Goal: Task Accomplishment & Management: Manage account settings

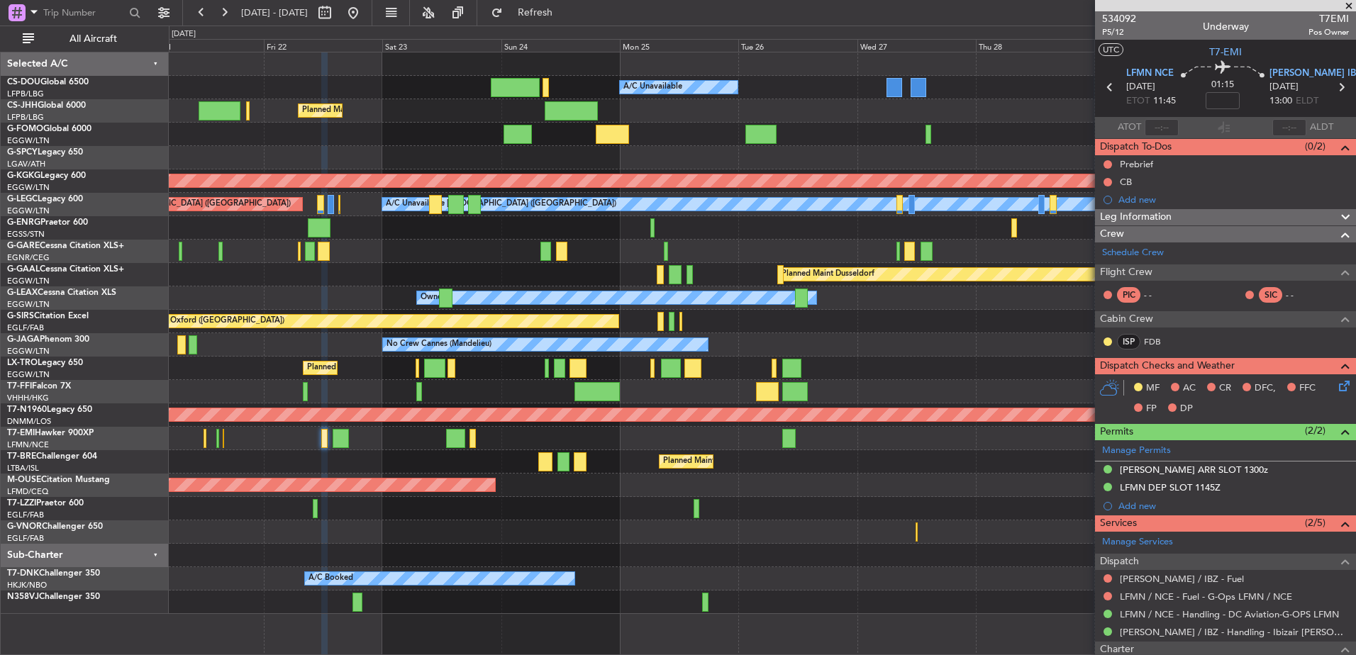
click at [494, 231] on div "Owner" at bounding box center [762, 227] width 1186 height 23
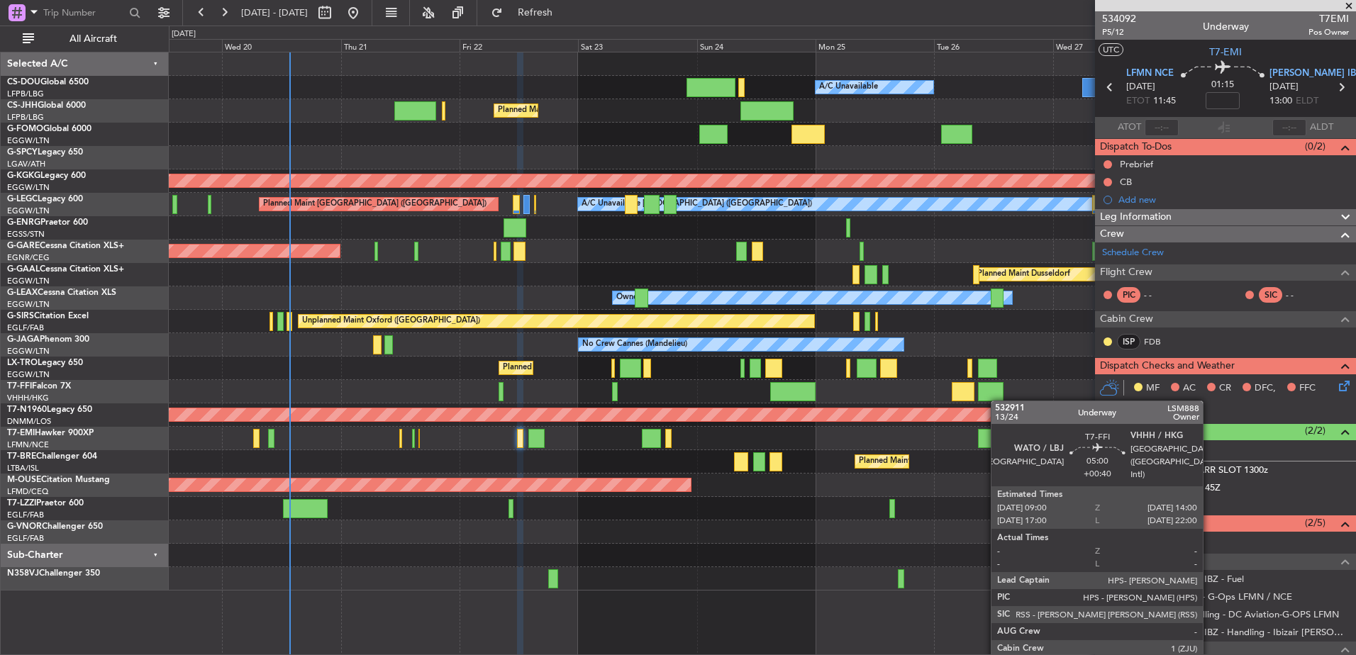
click at [1000, 400] on div "Planned Maint [GEOGRAPHIC_DATA] ([GEOGRAPHIC_DATA]) A/C Unavailable Planned Mai…" at bounding box center [762, 321] width 1186 height 538
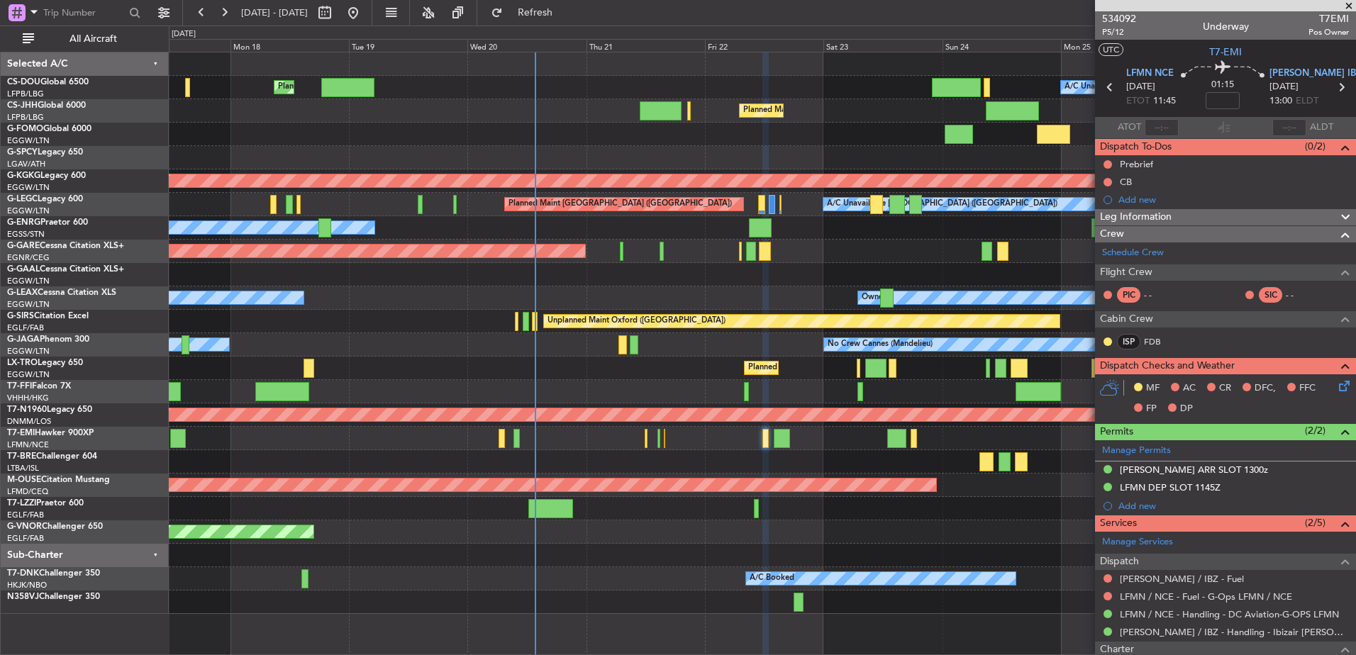
click at [686, 269] on div "Planned Maint [GEOGRAPHIC_DATA] ([GEOGRAPHIC_DATA]) A/C Unavailable Planned Mai…" at bounding box center [762, 333] width 1186 height 562
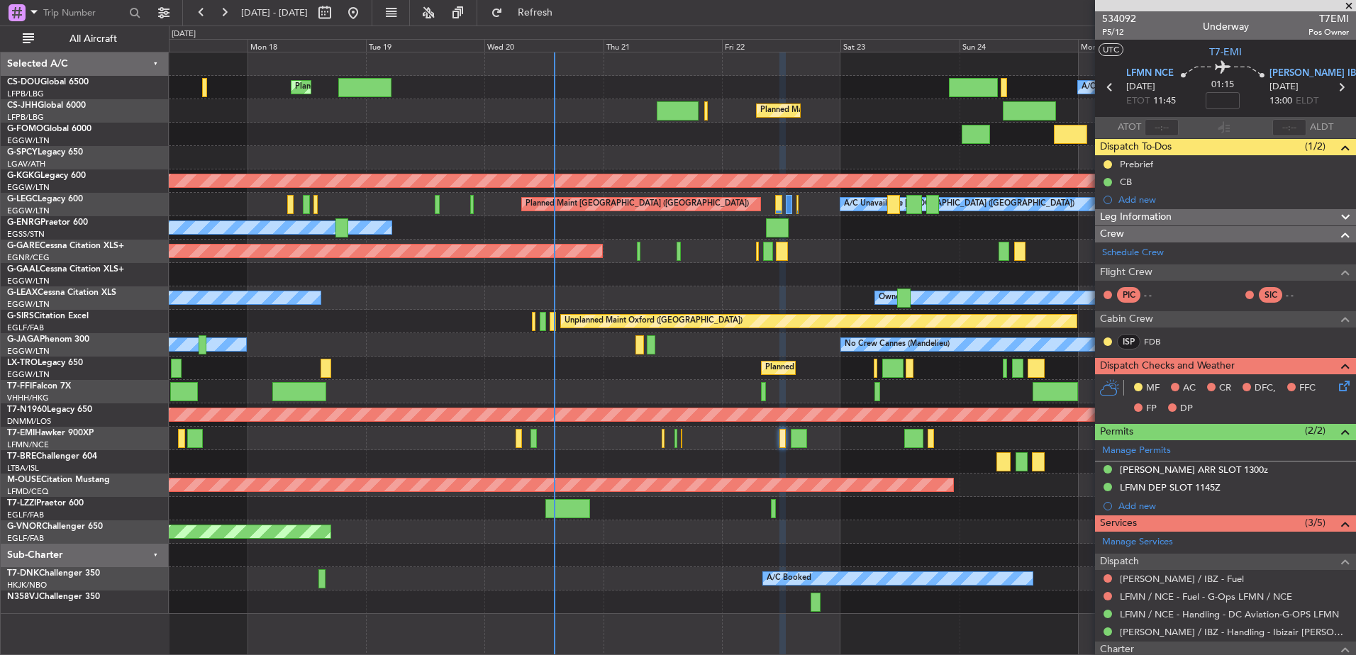
click at [1344, 7] on span at bounding box center [1348, 6] width 14 height 13
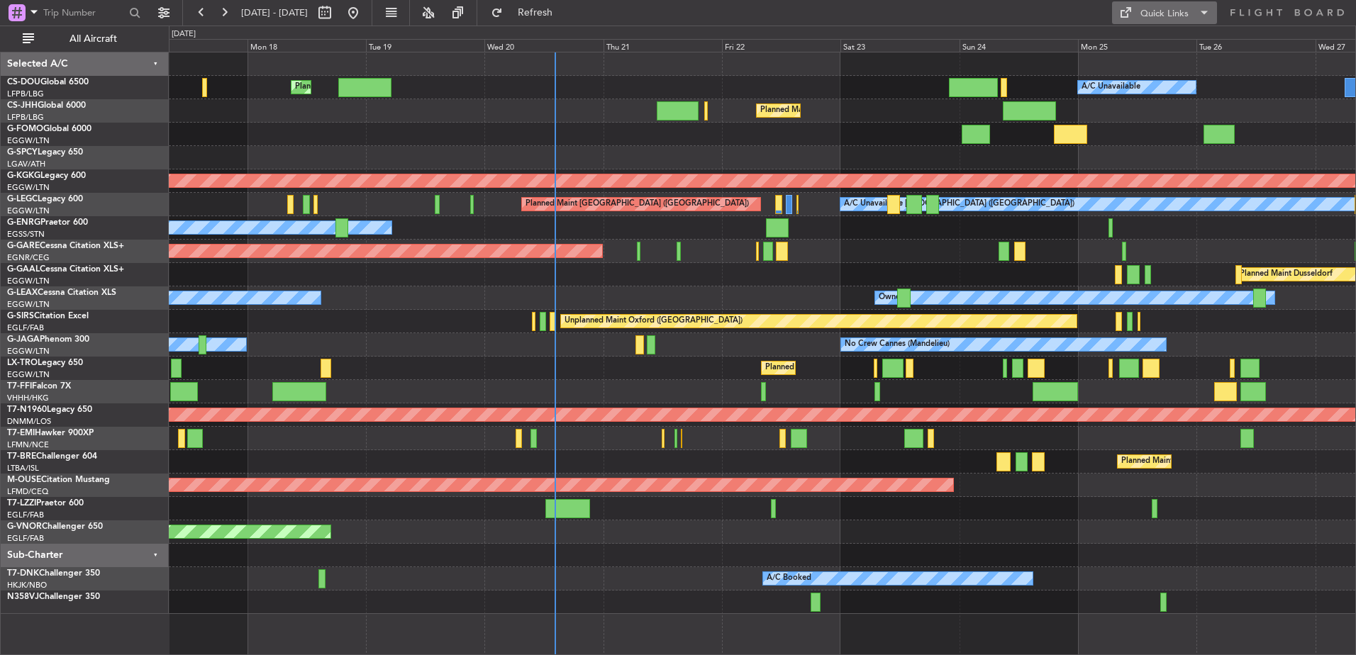
click at [1156, 19] on div "Quick Links" at bounding box center [1164, 14] width 48 height 14
click at [1149, 44] on button "Trip Builder" at bounding box center [1165, 47] width 106 height 34
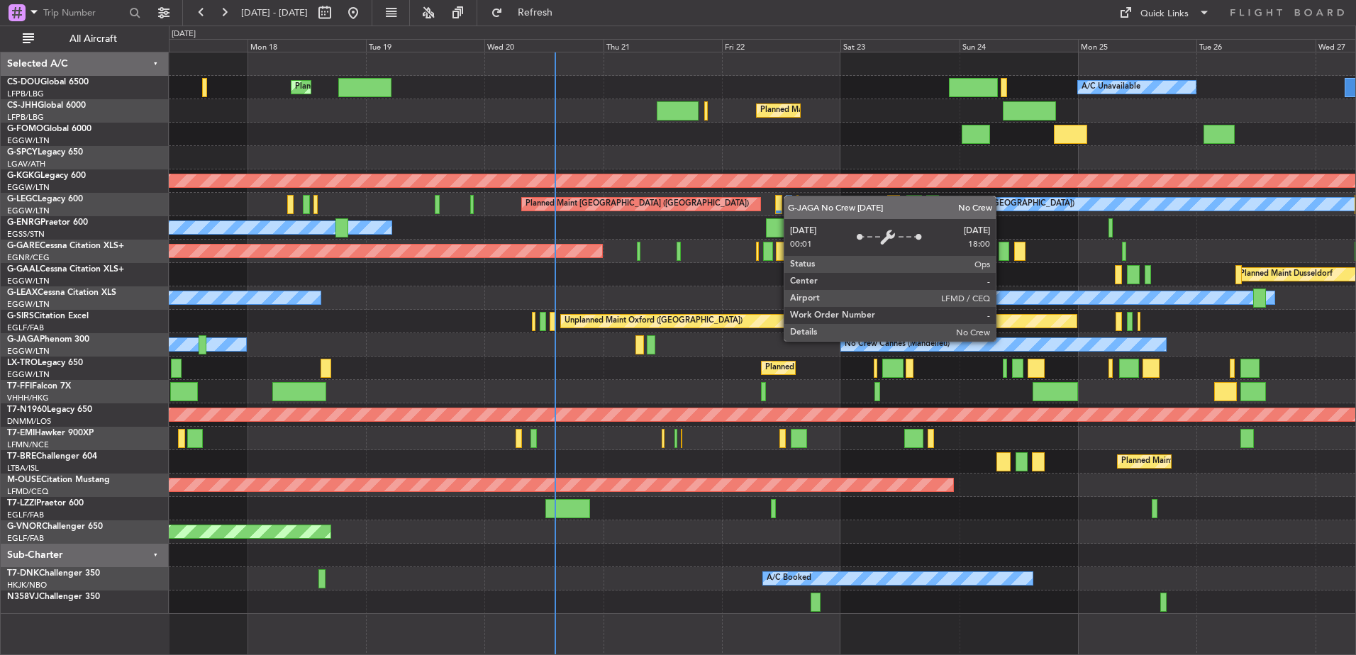
click at [841, 350] on div "No Crew Cannes (Mandelieu)" at bounding box center [1003, 344] width 325 height 13
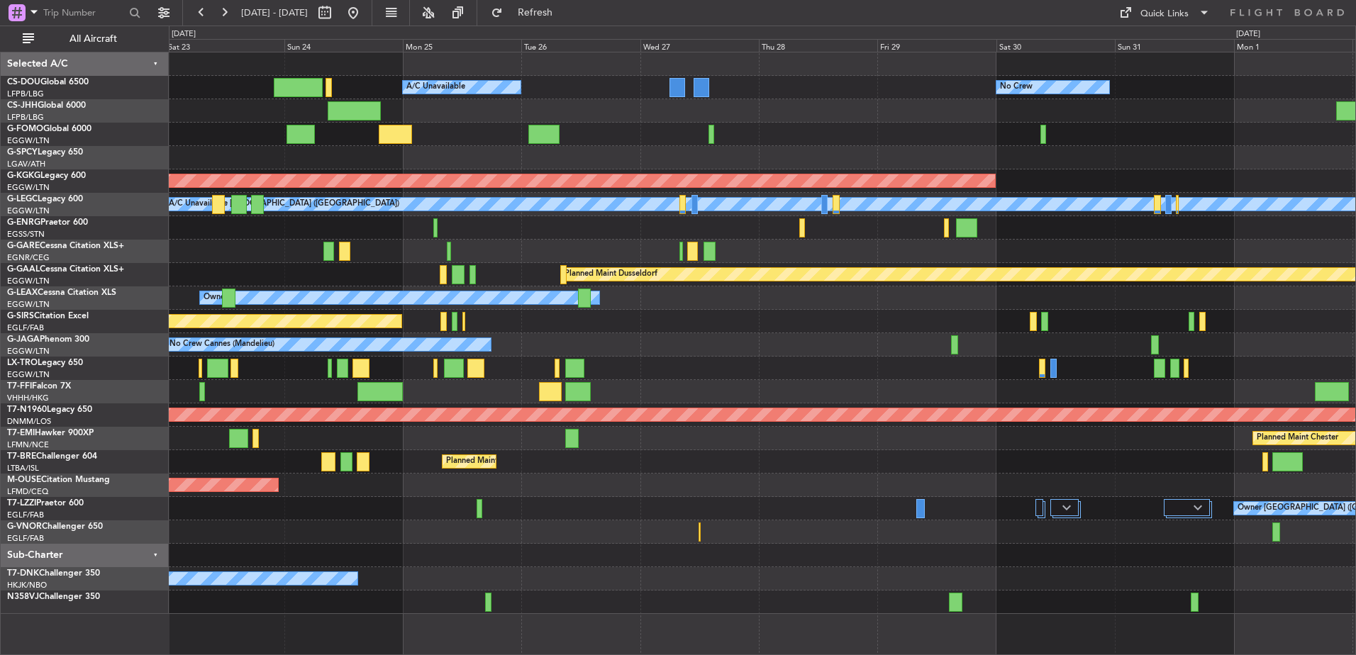
click at [434, 316] on div "Planned Maint [GEOGRAPHIC_DATA] ([GEOGRAPHIC_DATA]) A/C Unavailable No Crew Pla…" at bounding box center [762, 333] width 1186 height 562
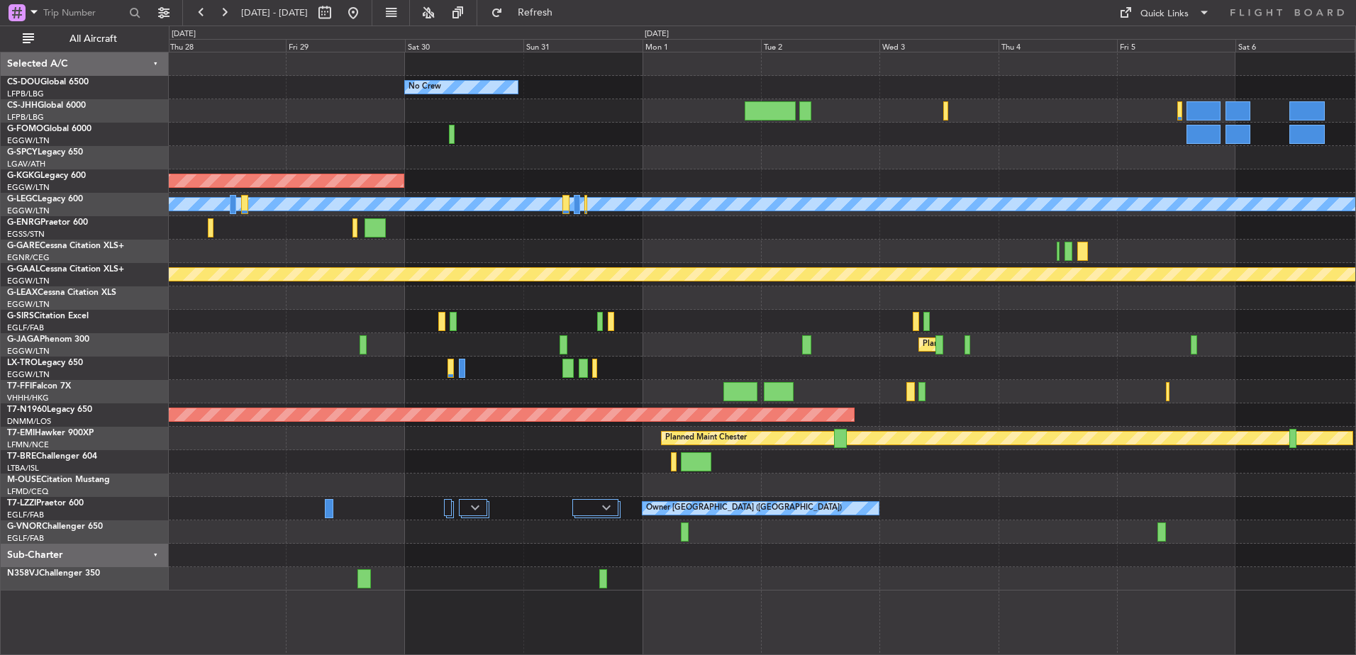
click at [476, 359] on div "No Crew Planned Maint [GEOGRAPHIC_DATA] ([GEOGRAPHIC_DATA]) A/C Unavailable AOG…" at bounding box center [762, 321] width 1186 height 538
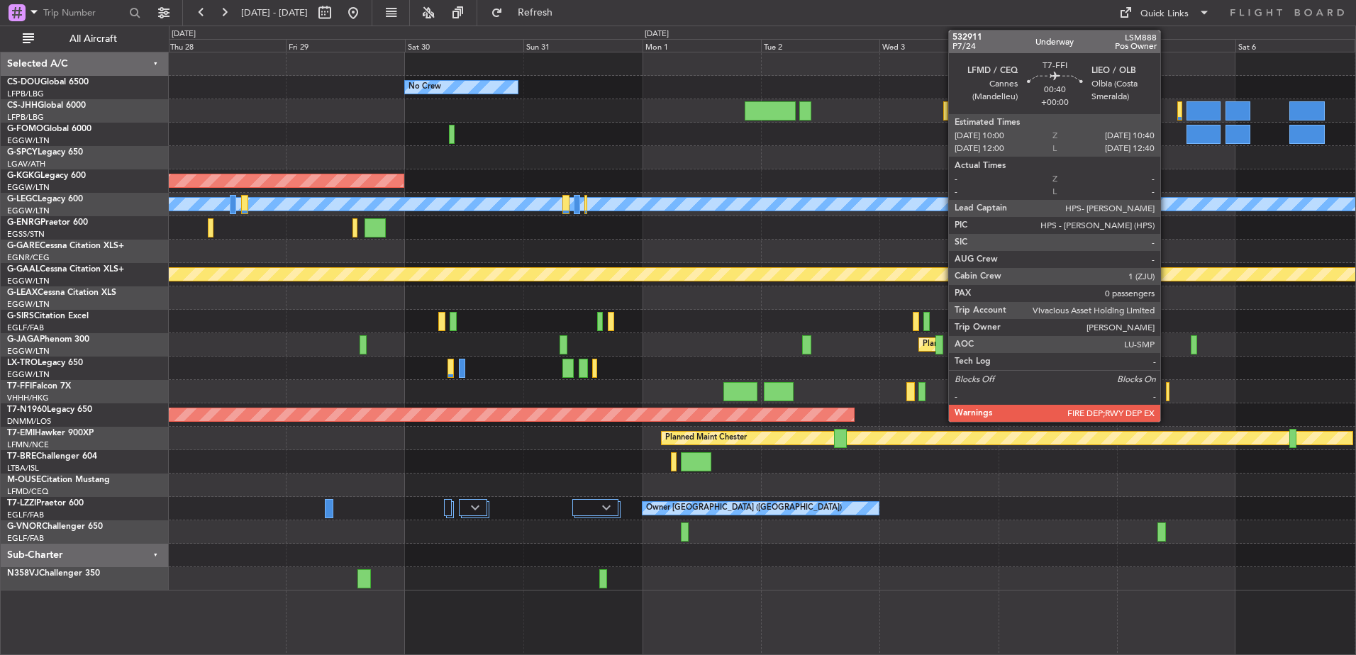
click at [554, 452] on div "No Crew Planned Maint [GEOGRAPHIC_DATA] ([GEOGRAPHIC_DATA]) A/C Unavailable AOG…" at bounding box center [762, 321] width 1186 height 538
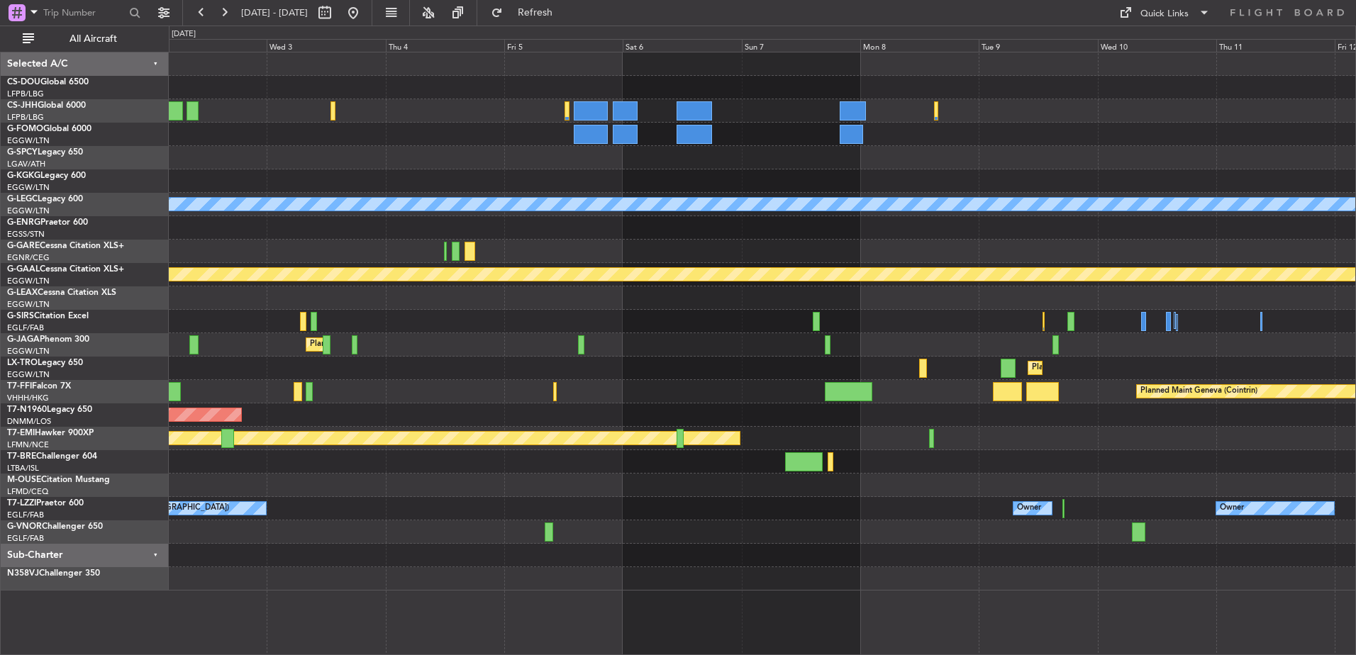
click at [425, 450] on div "No Crew A/C Unavailable [GEOGRAPHIC_DATA] ([GEOGRAPHIC_DATA]) Planned [GEOGRAPH…" at bounding box center [762, 321] width 1186 height 538
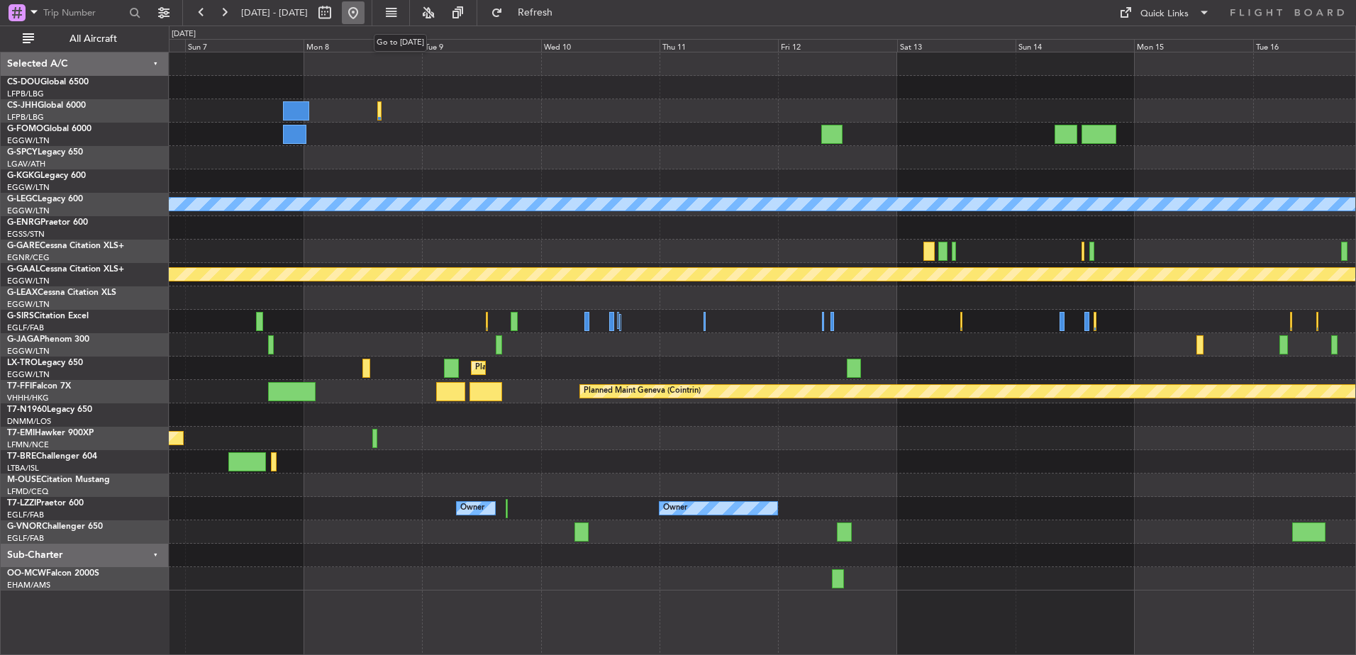
click at [364, 6] on button at bounding box center [353, 12] width 23 height 23
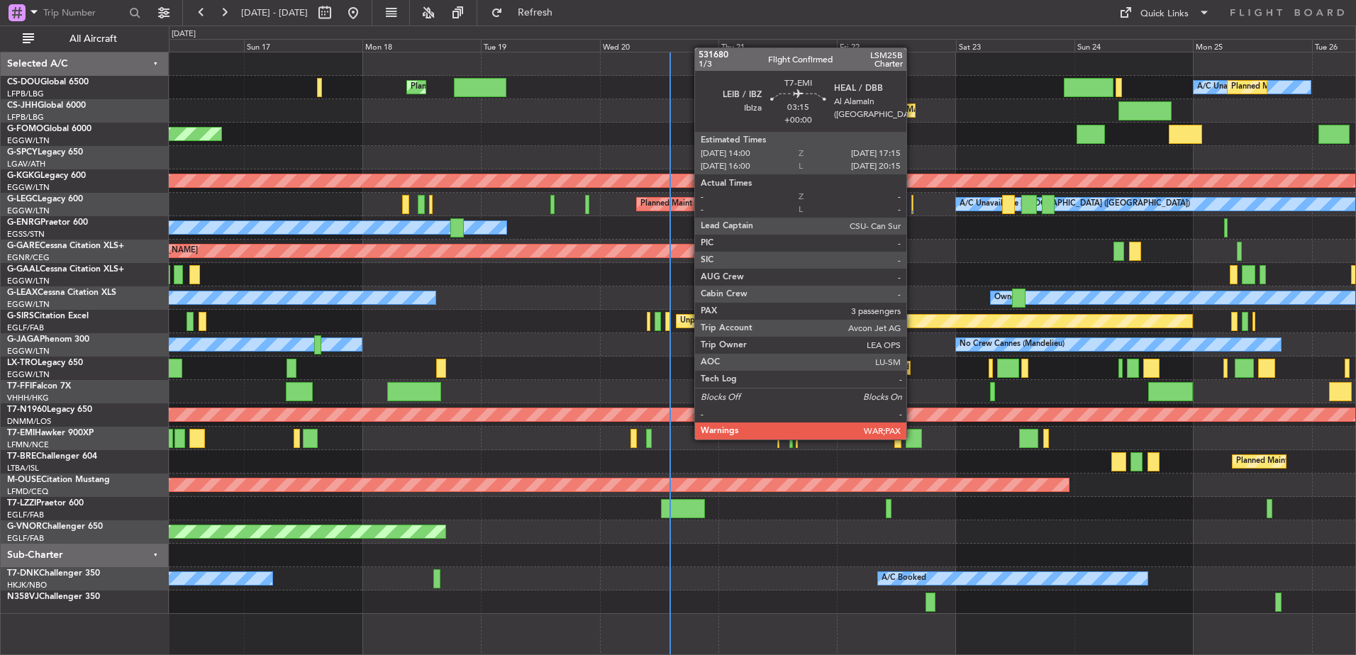
click at [913, 438] on div at bounding box center [913, 438] width 16 height 19
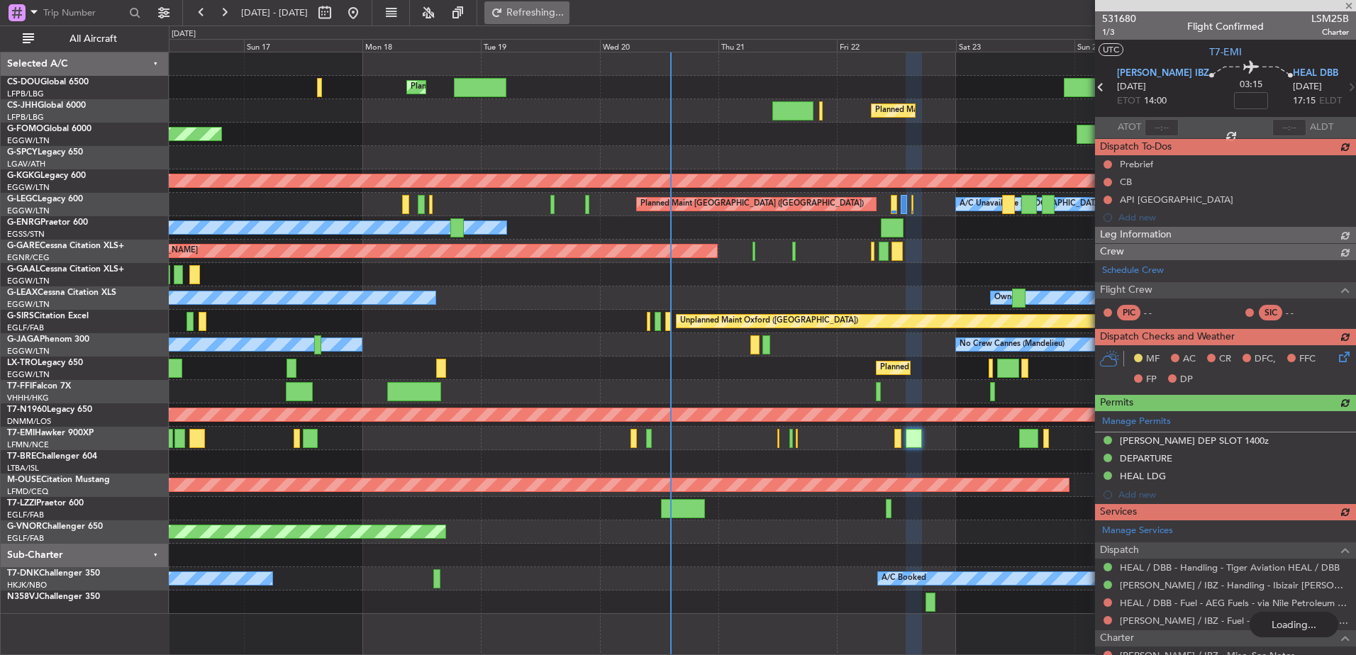
type input "+00:10"
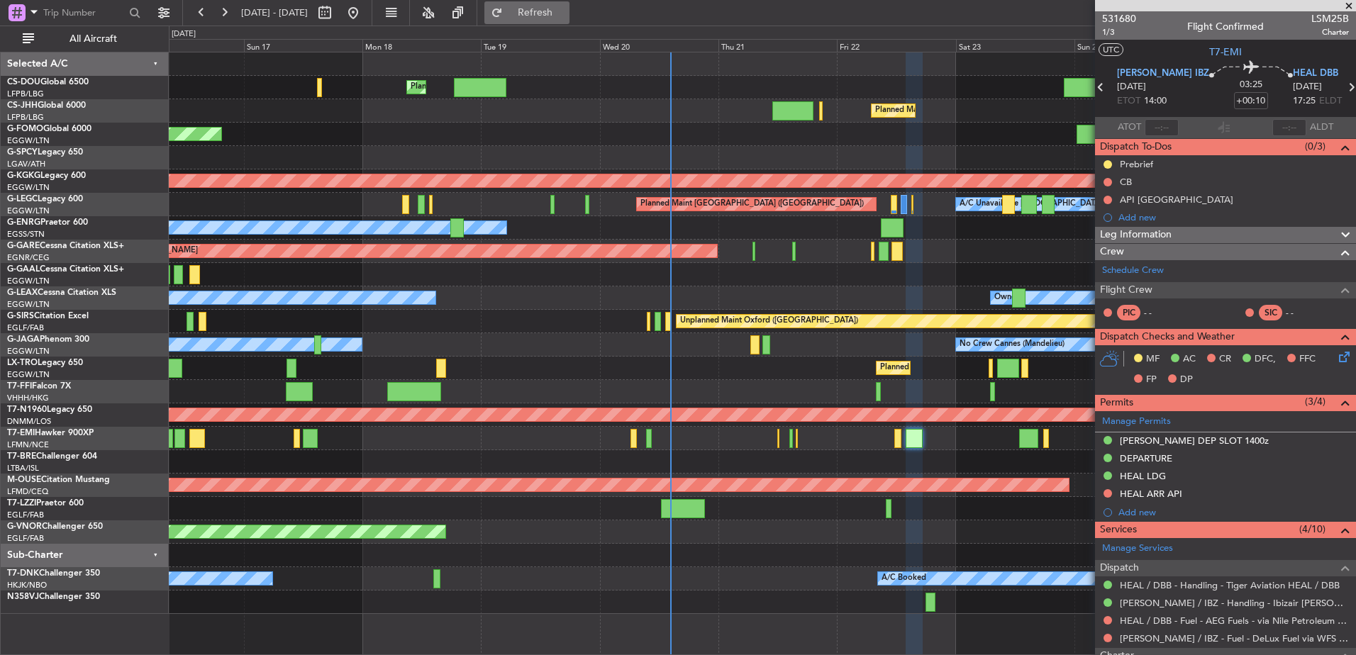
click at [551, 9] on button "Refresh" at bounding box center [526, 12] width 85 height 23
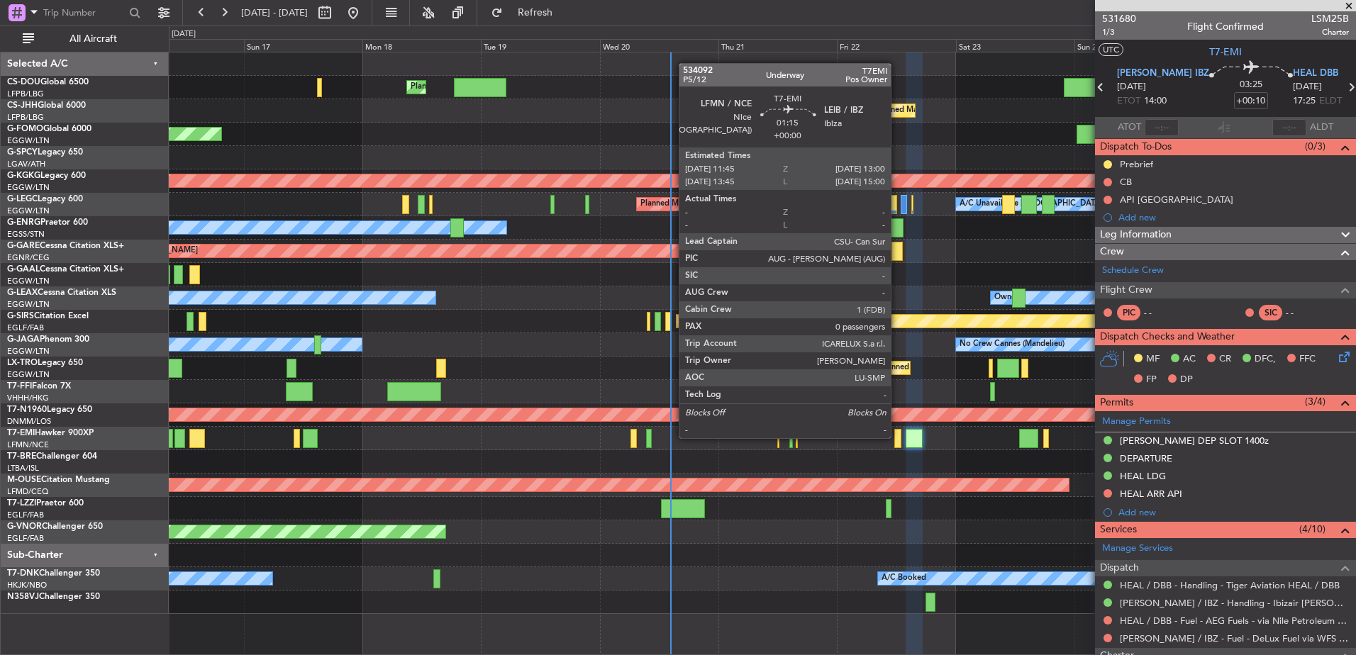
click at [897, 437] on div at bounding box center [897, 438] width 6 height 19
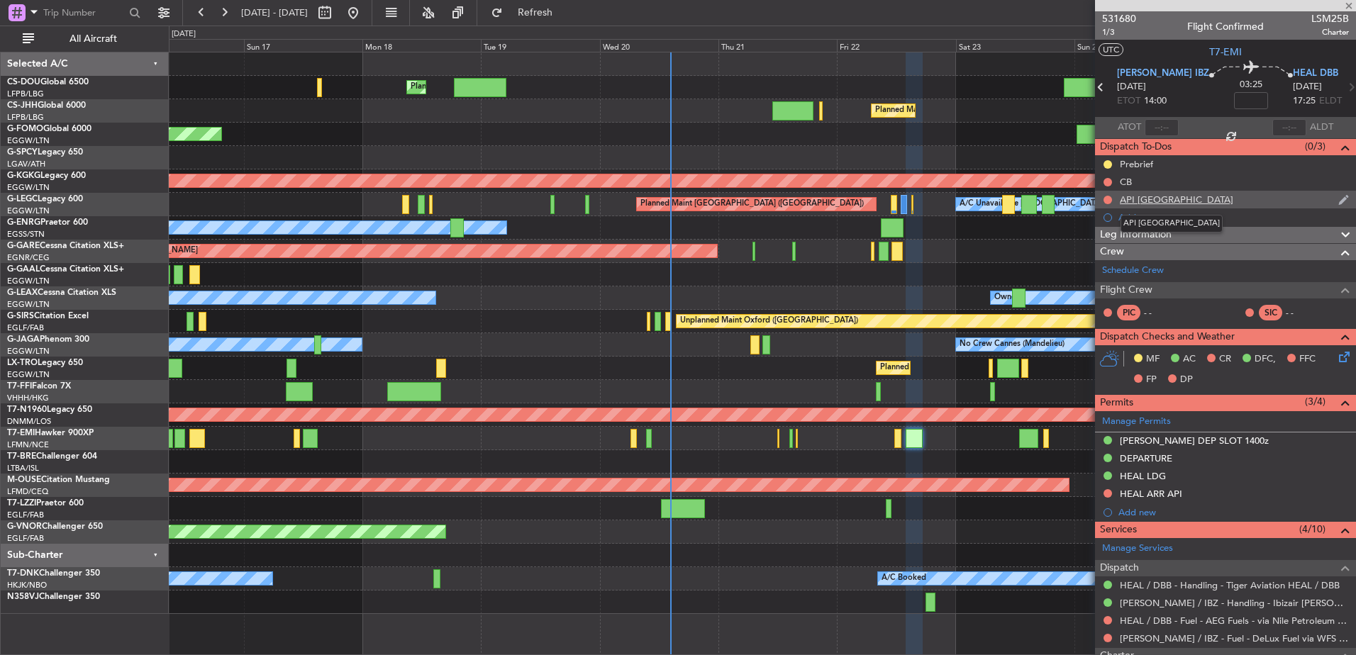
type input "0"
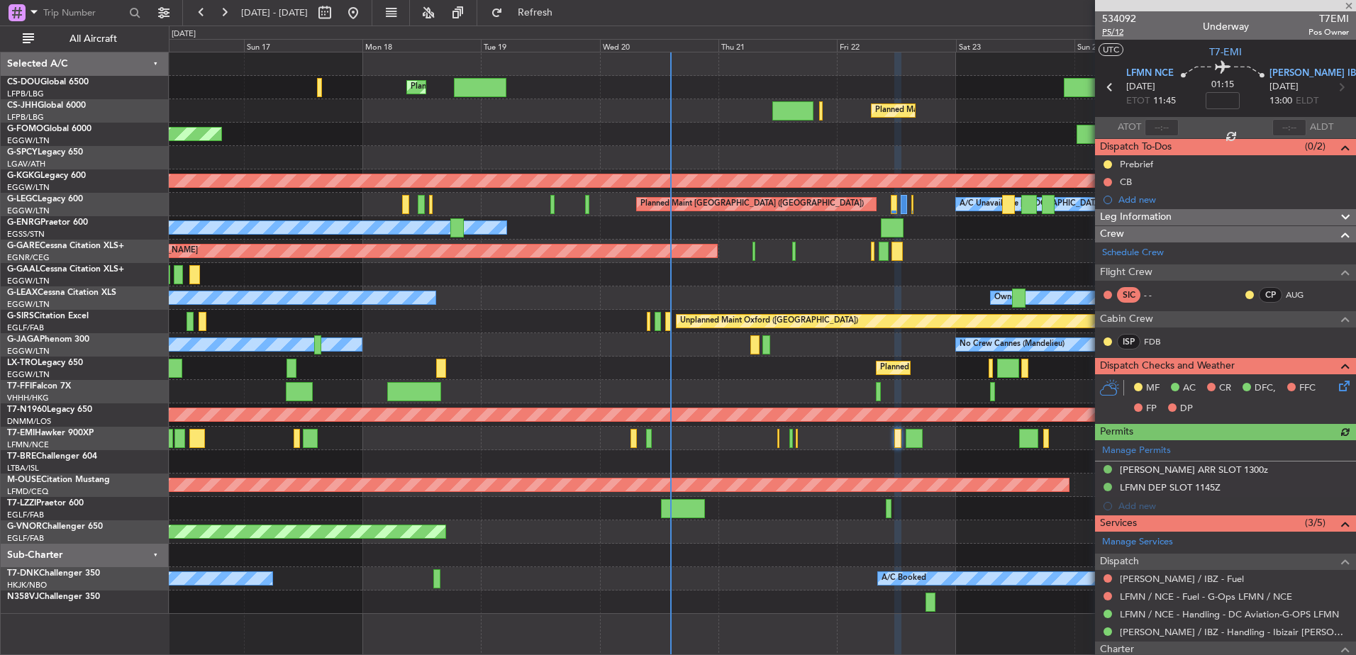
click at [1117, 32] on span "P5/12" at bounding box center [1119, 32] width 34 height 12
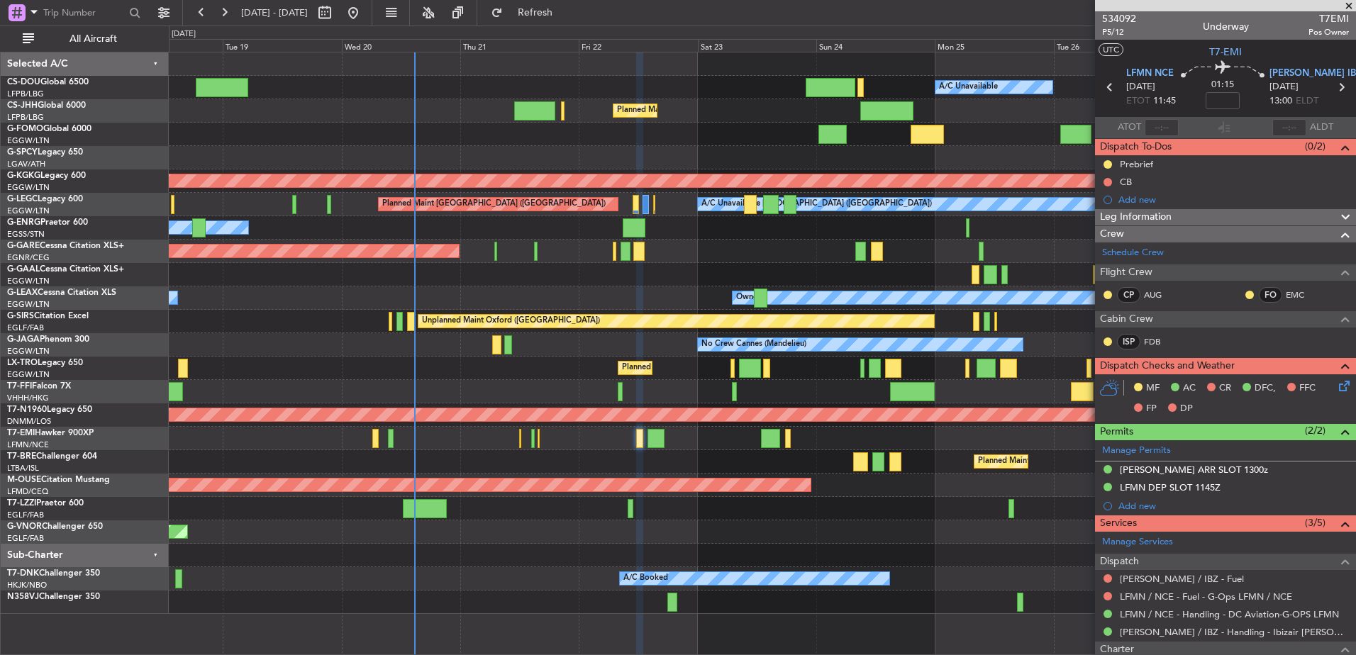
click at [554, 430] on div at bounding box center [762, 438] width 1186 height 23
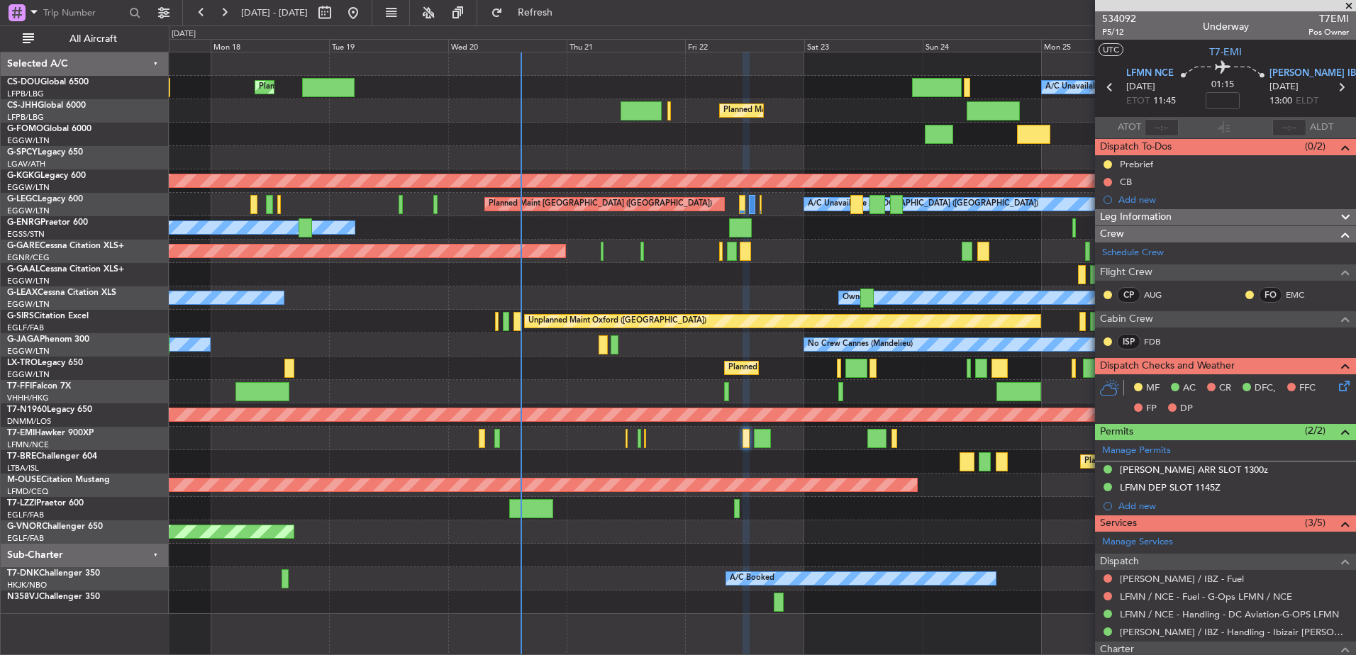
click at [689, 385] on div at bounding box center [762, 391] width 1186 height 23
click at [1325, 626] on div "[PERSON_NAME] / IBZ - Handling - Ibizair [PERSON_NAME] / IBZ" at bounding box center [1225, 632] width 261 height 18
click at [1135, 611] on link "LFMN / NCE - Handling - DC Aviation-G-OPS LFMN" at bounding box center [1229, 614] width 219 height 12
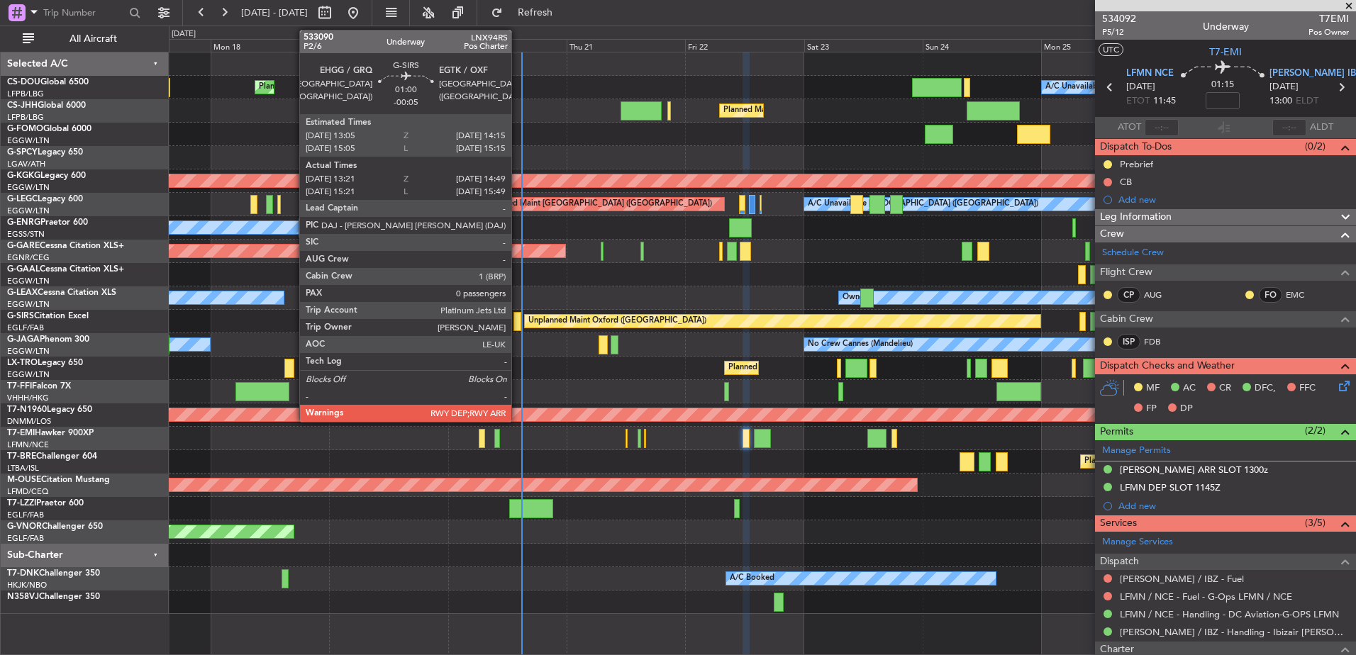
click at [518, 323] on div at bounding box center [517, 321] width 8 height 19
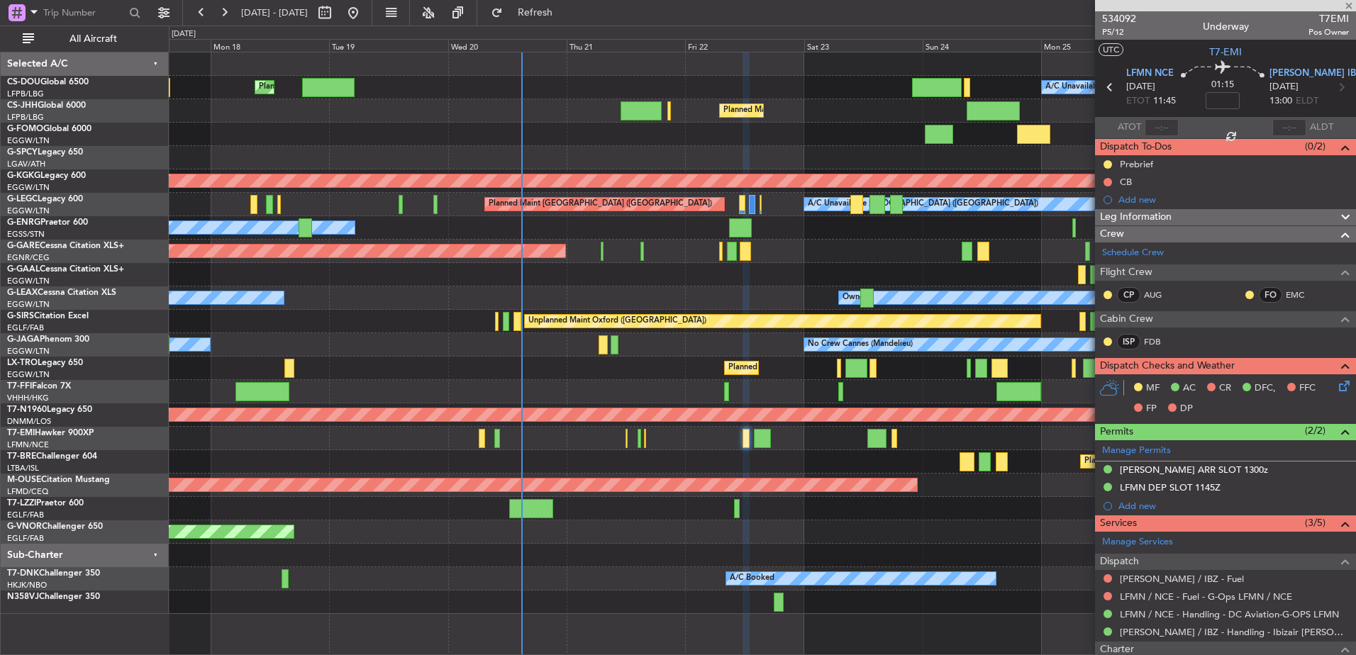
type input "-00:05"
type input "13:21"
type input "14:39"
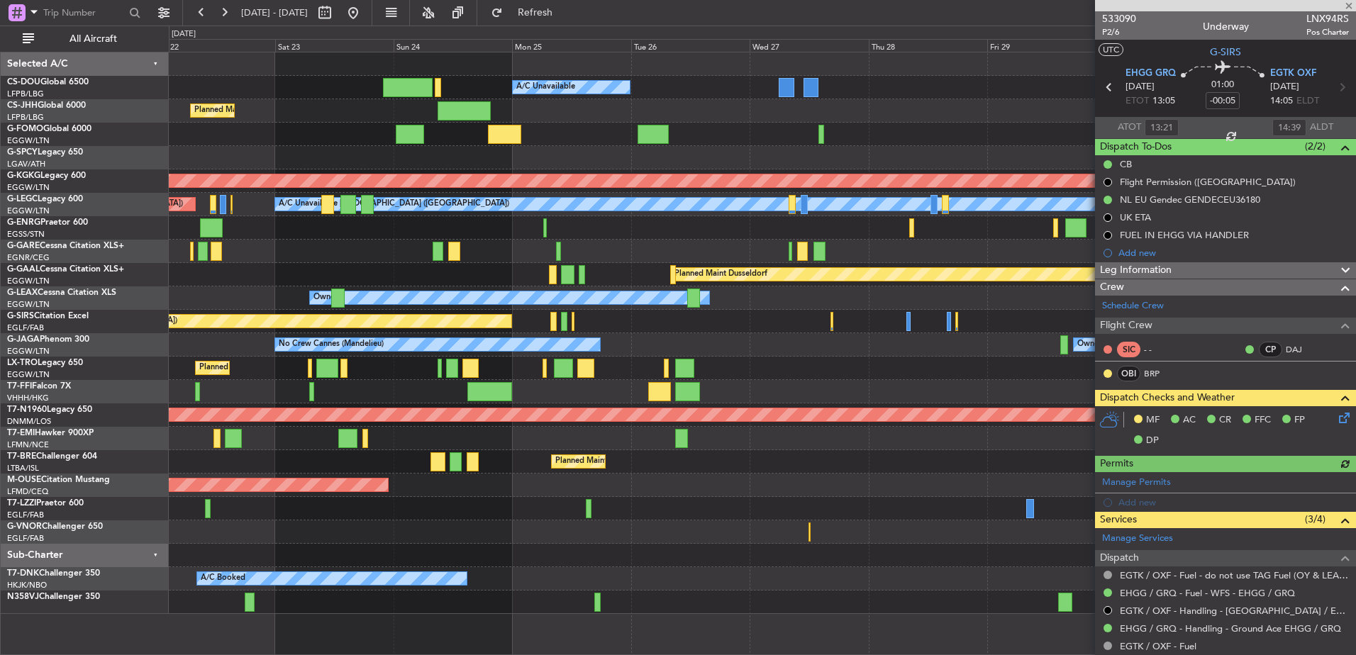
click at [105, 306] on div "Planned Maint [GEOGRAPHIC_DATA] ([GEOGRAPHIC_DATA]) A/C Unavailable No Crew Pla…" at bounding box center [678, 341] width 1356 height 630
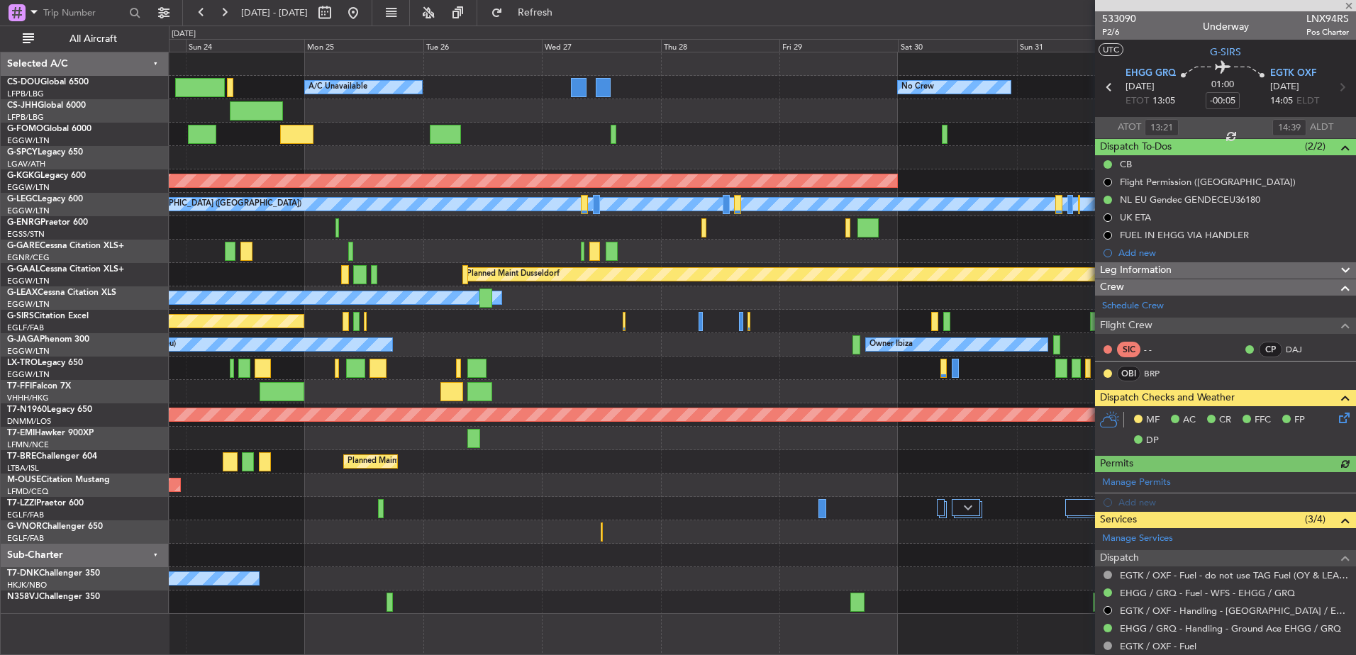
click at [528, 361] on div "Planned Maint [GEOGRAPHIC_DATA] ([GEOGRAPHIC_DATA]) A/C Unavailable No Crew Pla…" at bounding box center [762, 333] width 1186 height 562
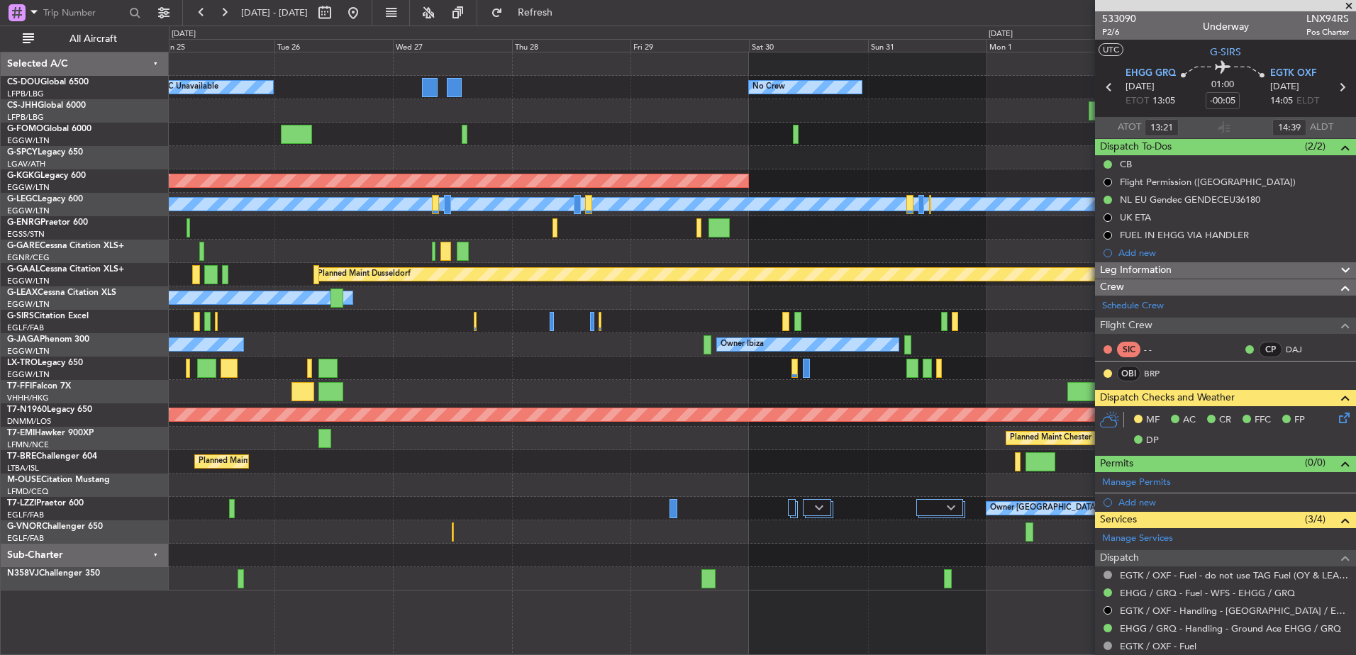
click at [1355, 7] on span at bounding box center [1348, 6] width 14 height 13
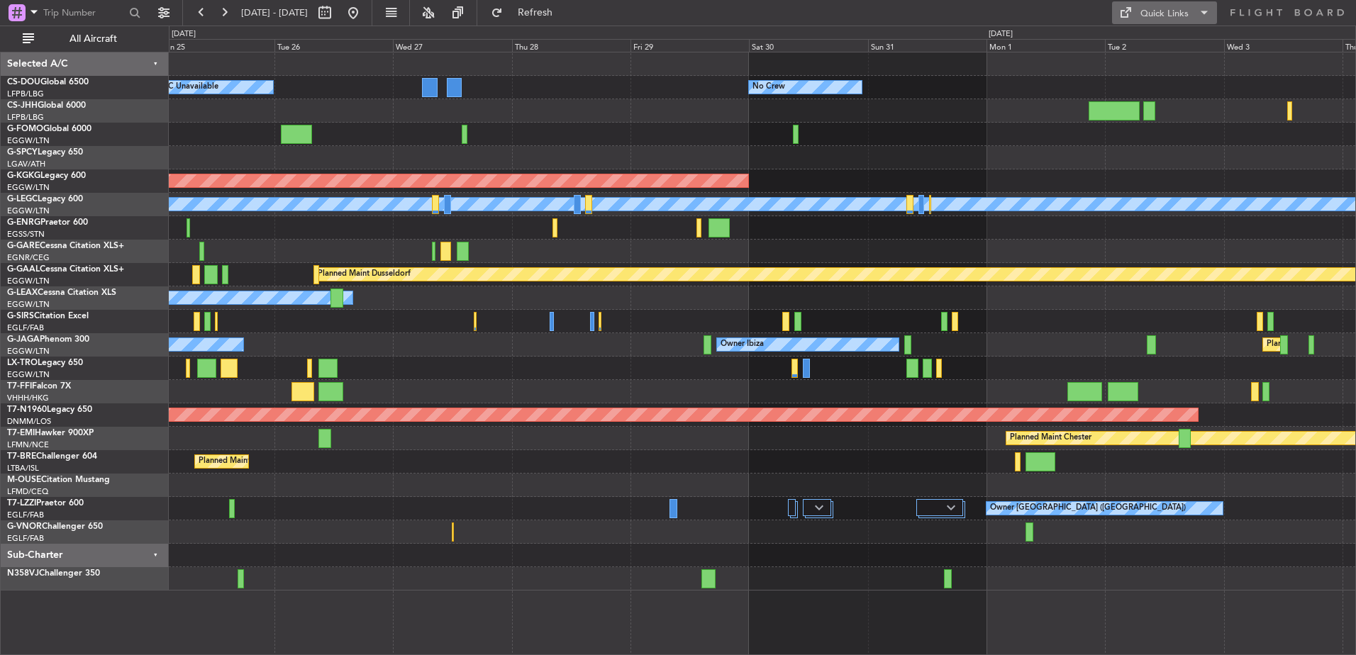
click at [1165, 15] on div "Quick Links" at bounding box center [1164, 14] width 48 height 14
click at [1152, 68] on button "Crew Board" at bounding box center [1165, 81] width 106 height 34
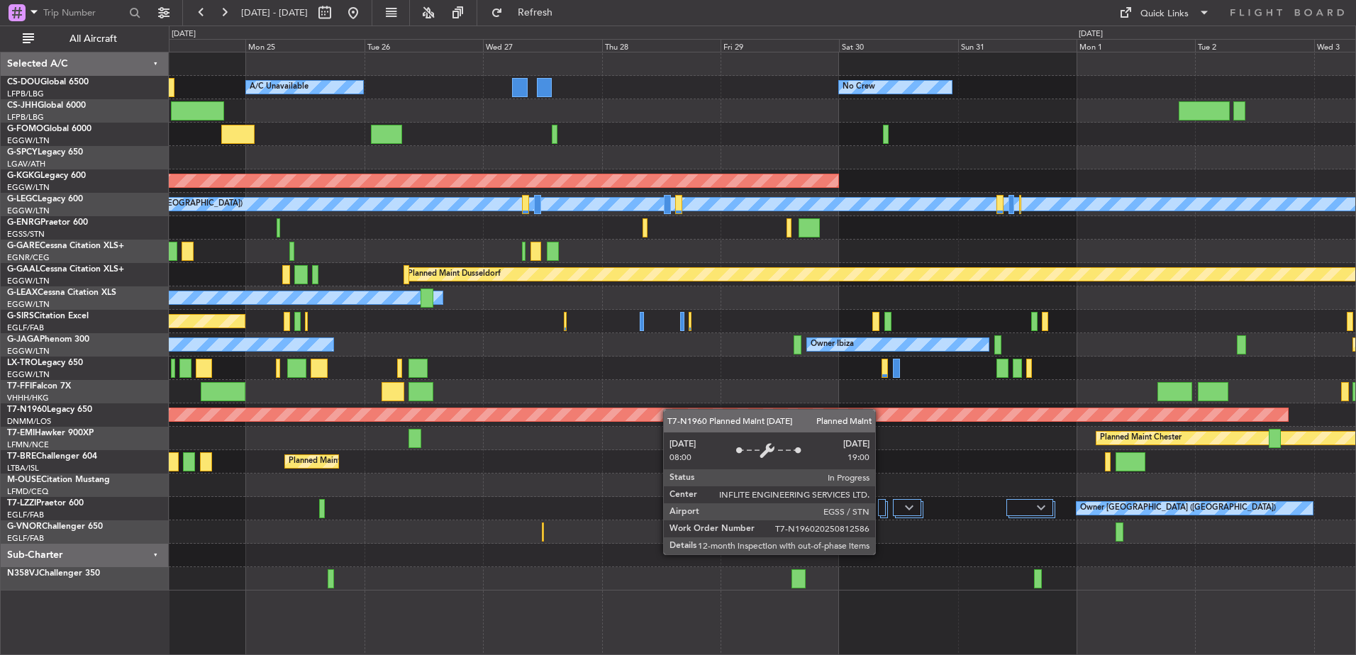
click at [688, 418] on div "Planned Maint [GEOGRAPHIC_DATA] ([GEOGRAPHIC_DATA]) A/C Unavailable No Crew Pla…" at bounding box center [762, 321] width 1186 height 538
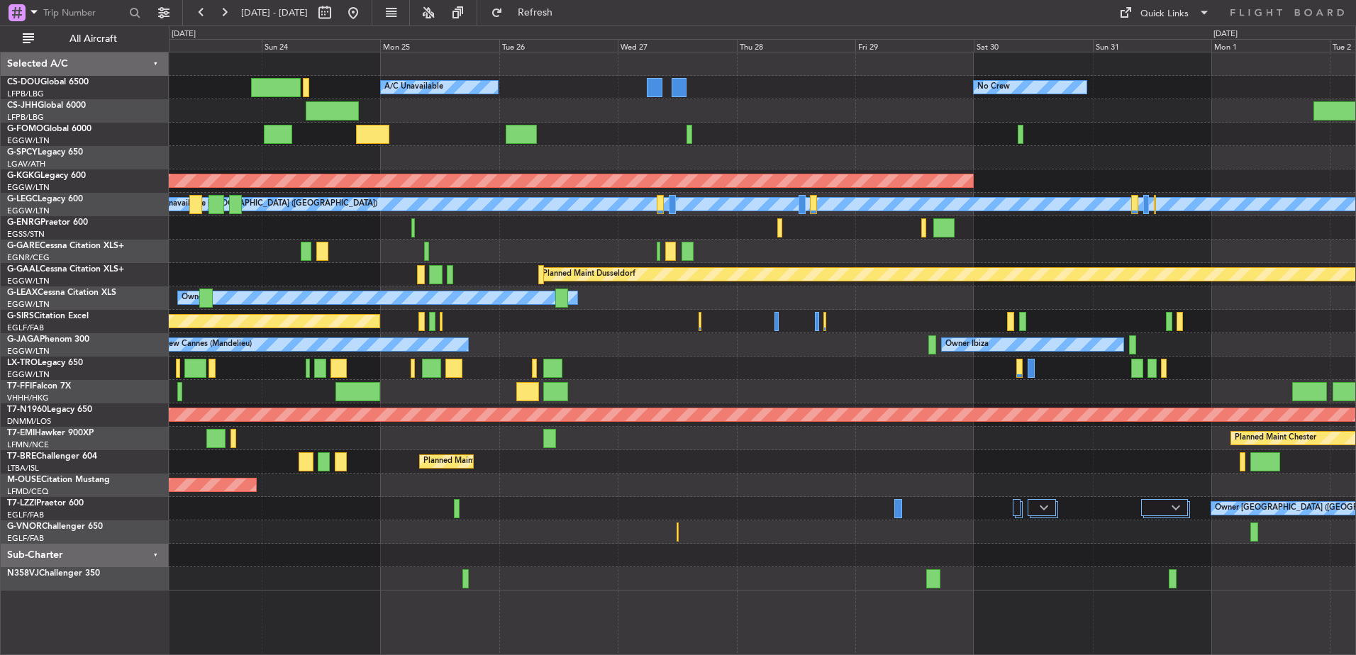
click at [771, 375] on div "Planned Maint [GEOGRAPHIC_DATA] ([GEOGRAPHIC_DATA]) A/C Unavailable No Crew Pla…" at bounding box center [762, 321] width 1186 height 538
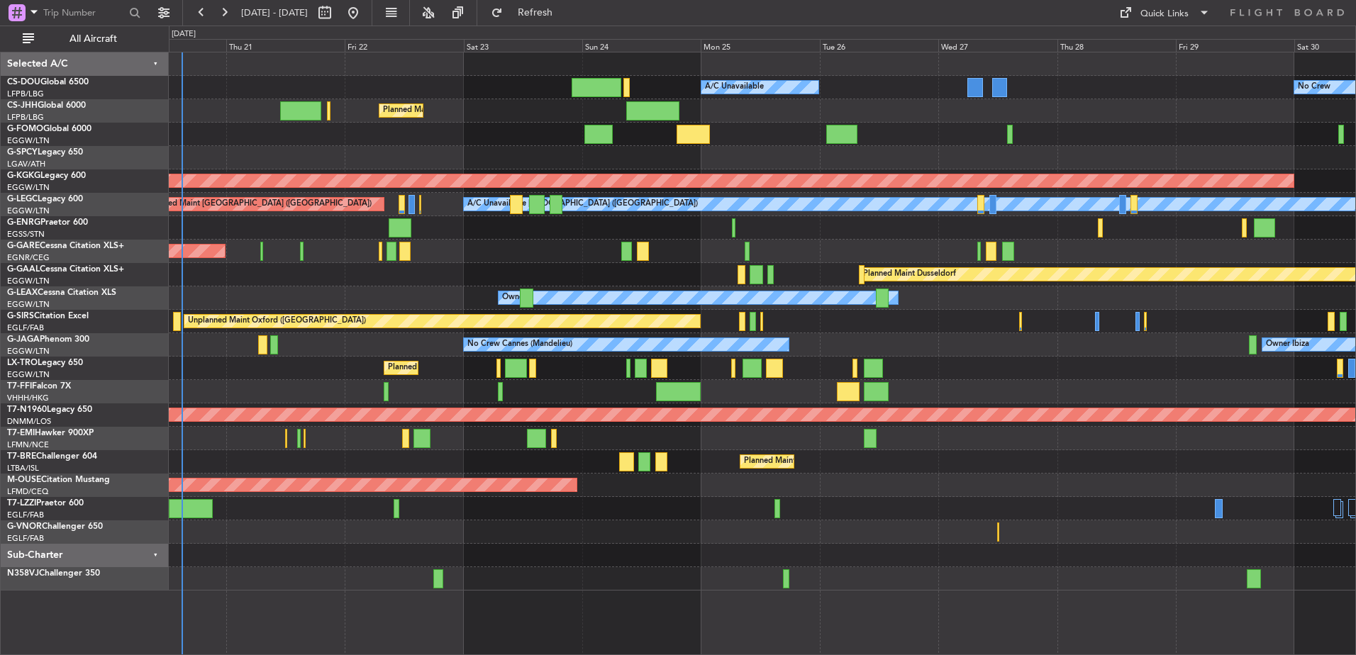
click at [1072, 447] on div "Planned Maint [GEOGRAPHIC_DATA] ([GEOGRAPHIC_DATA]) A/C Unavailable No Crew Pla…" at bounding box center [762, 321] width 1186 height 538
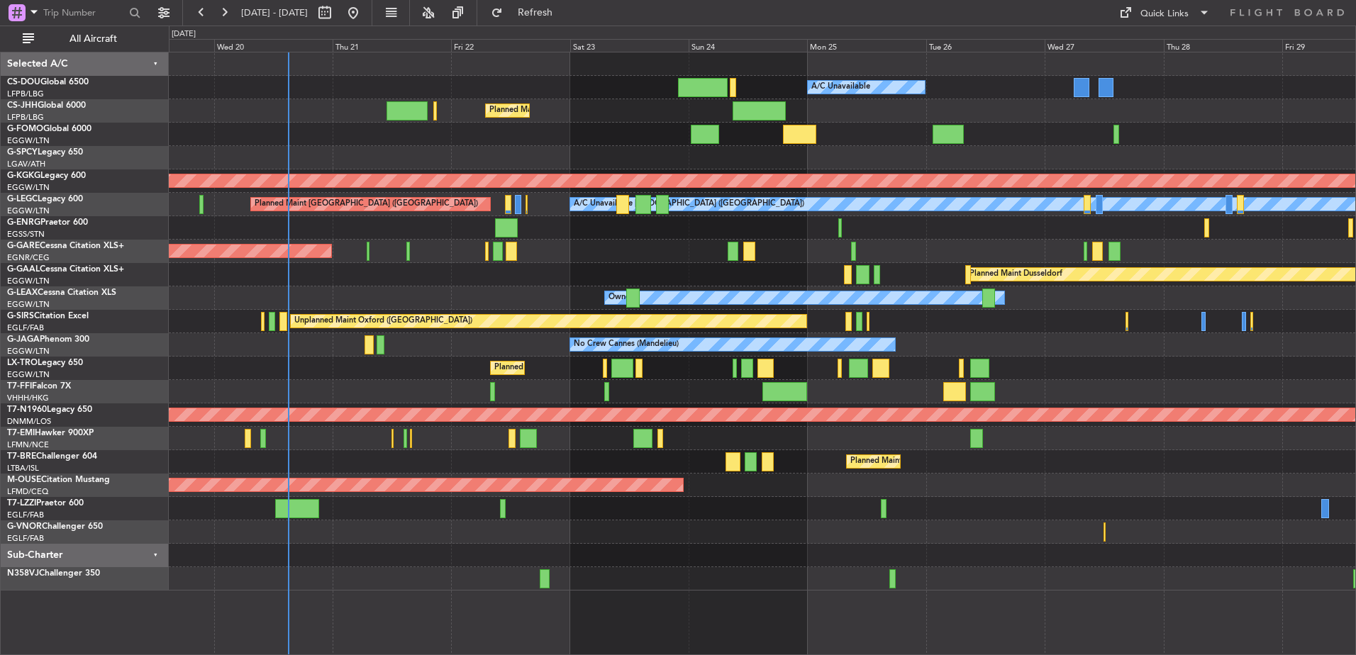
click at [654, 344] on div "Planned Maint [GEOGRAPHIC_DATA] ([GEOGRAPHIC_DATA]) A/C Unavailable Planned Mai…" at bounding box center [762, 321] width 1186 height 538
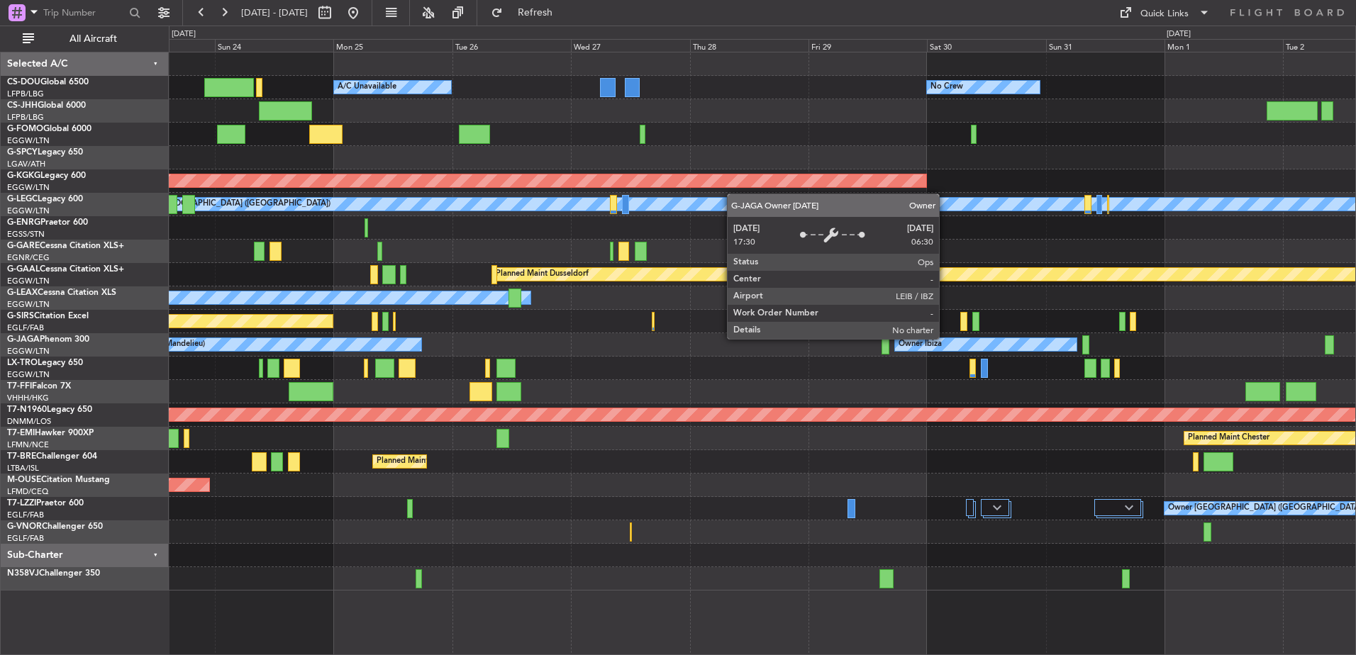
click at [843, 387] on div "Planned Maint [GEOGRAPHIC_DATA] ([GEOGRAPHIC_DATA]) A/C Unavailable No Crew Pla…" at bounding box center [762, 321] width 1186 height 538
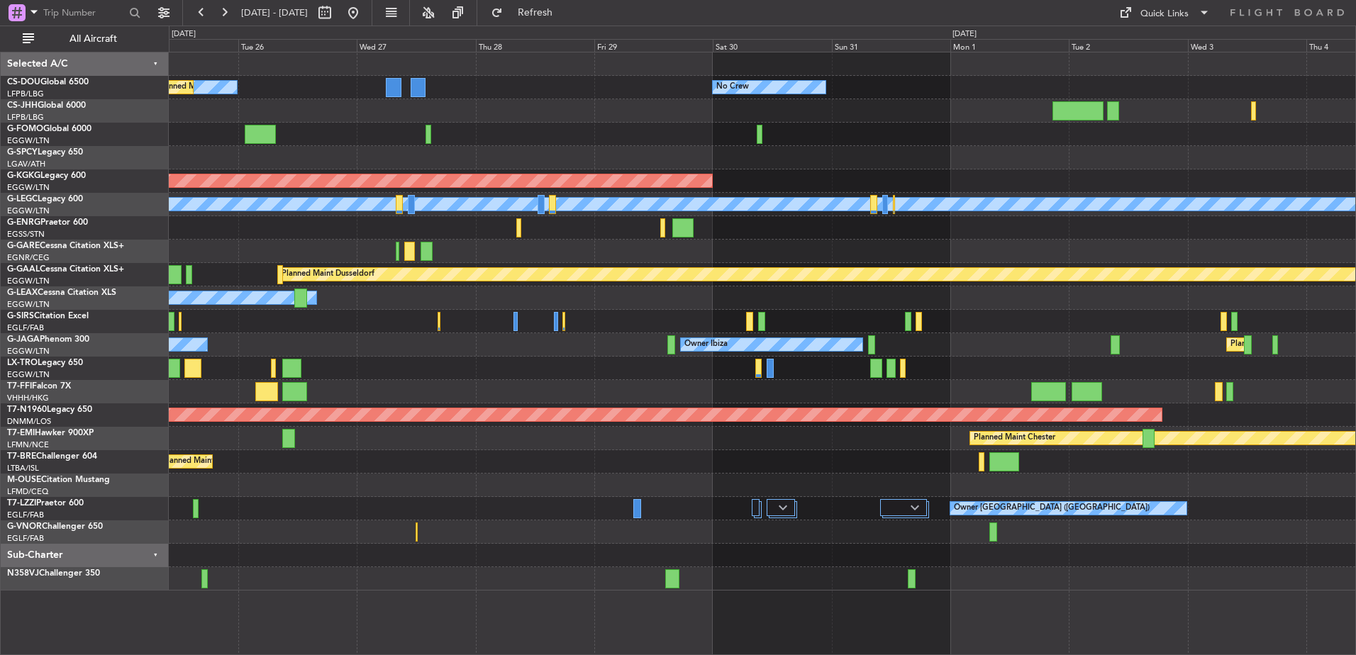
click at [807, 394] on div at bounding box center [762, 391] width 1186 height 23
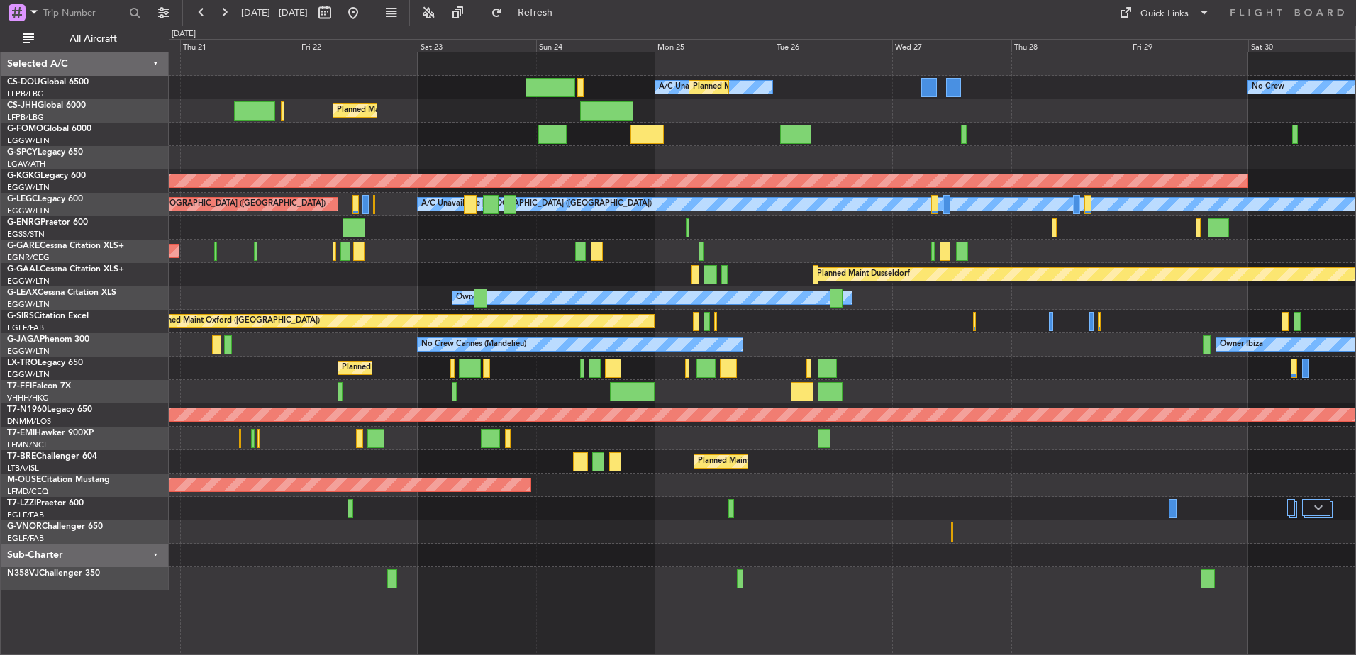
click at [1076, 380] on div "No Crew A/C Unavailable Planned Maint [GEOGRAPHIC_DATA] ([GEOGRAPHIC_DATA]) Pla…" at bounding box center [762, 321] width 1186 height 538
click at [1180, 454] on div "No Crew A/C Unavailable Planned Maint [GEOGRAPHIC_DATA] ([GEOGRAPHIC_DATA]) Pla…" at bounding box center [762, 321] width 1186 height 538
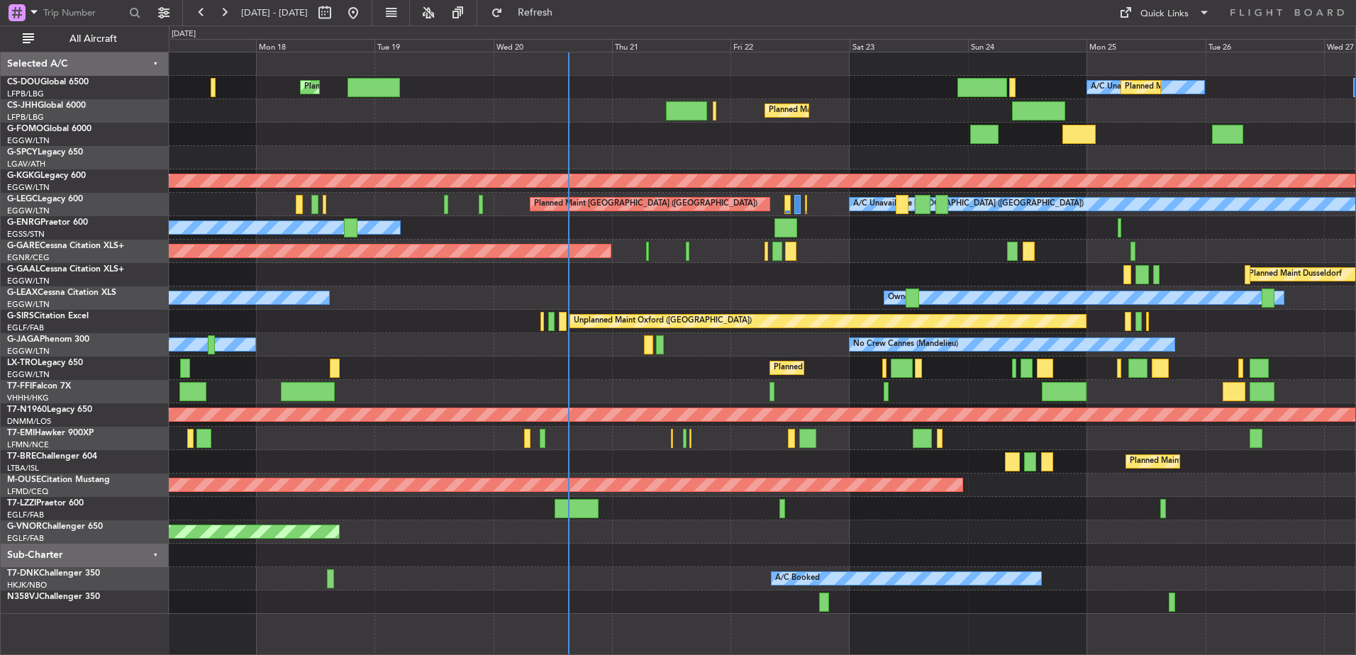
click at [891, 369] on div "A/C Unavailable Planned Maint [GEOGRAPHIC_DATA] ([GEOGRAPHIC_DATA]) Planned Mai…" at bounding box center [762, 333] width 1186 height 562
click at [690, 299] on div "Owner Owner" at bounding box center [762, 297] width 1186 height 23
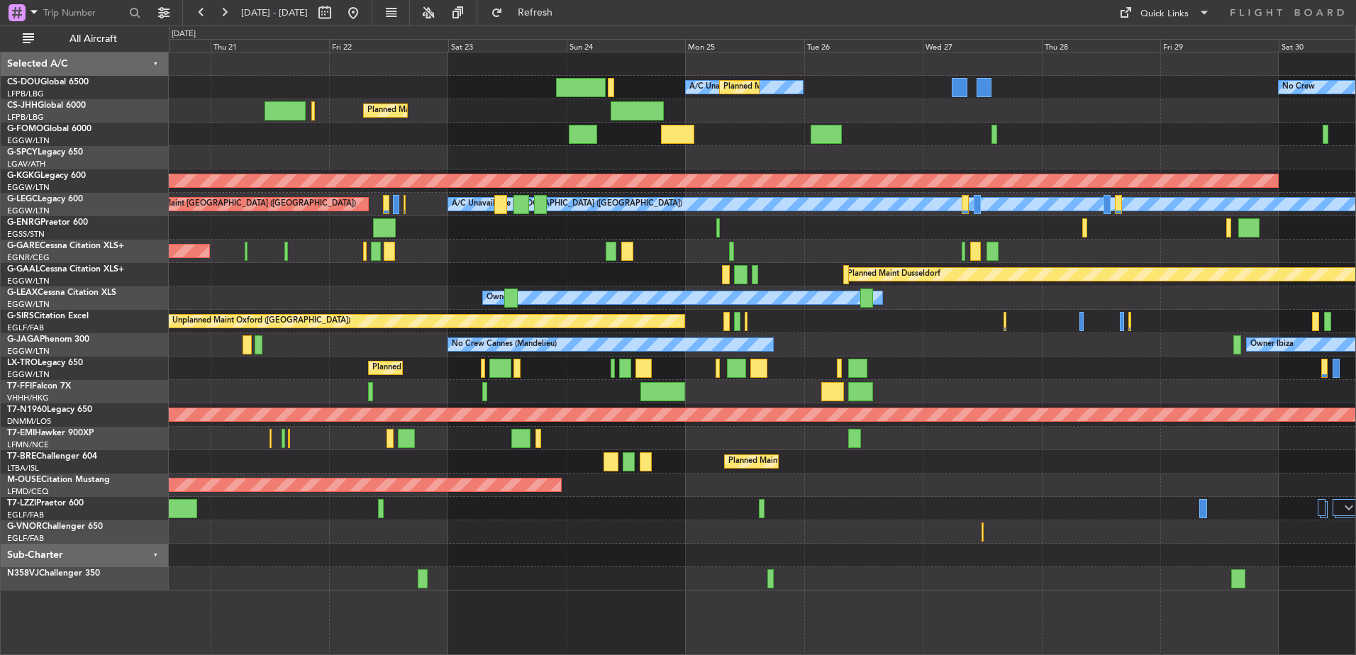
click at [822, 343] on div "A/C Unavailable Planned Maint [GEOGRAPHIC_DATA] ([GEOGRAPHIC_DATA]) No Crew Pla…" at bounding box center [762, 321] width 1186 height 538
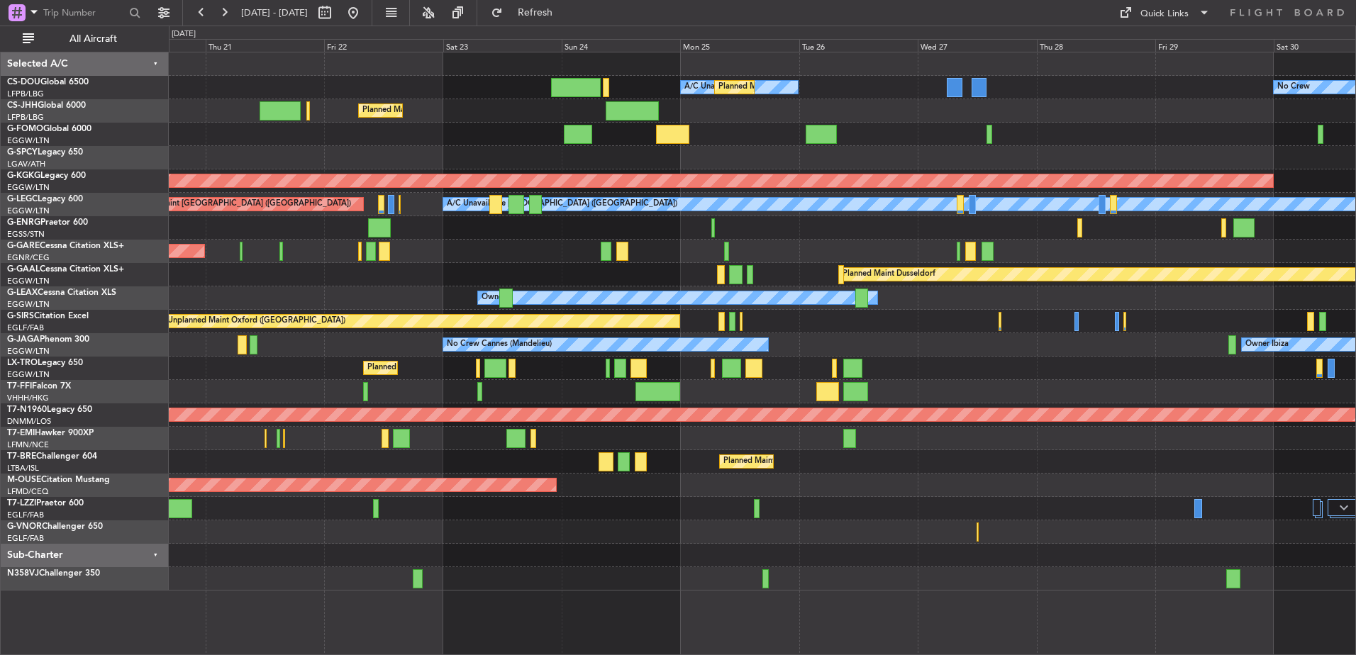
click at [841, 358] on div "A/C Unavailable Planned Maint [GEOGRAPHIC_DATA] ([GEOGRAPHIC_DATA]) No Crew Pla…" at bounding box center [762, 321] width 1186 height 538
